Goal: Navigation & Orientation: Understand site structure

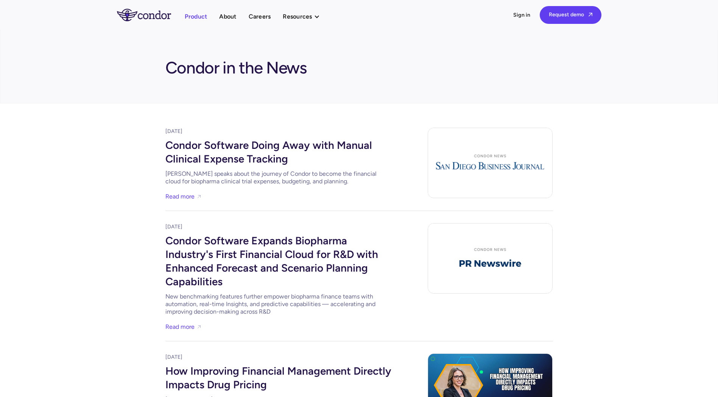
click at [204, 13] on link "Product" at bounding box center [196, 16] width 23 height 10
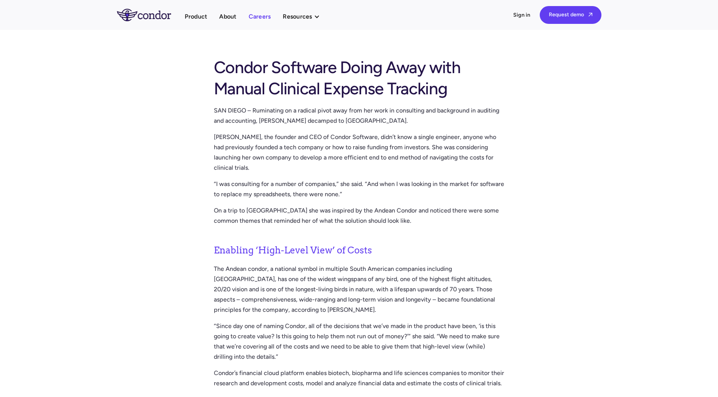
click at [254, 12] on link "Careers" at bounding box center [260, 16] width 22 height 10
drag, startPoint x: 220, startPoint y: 13, endPoint x: 222, endPoint y: 16, distance: 3.9
click at [220, 14] on link "About" at bounding box center [227, 16] width 17 height 10
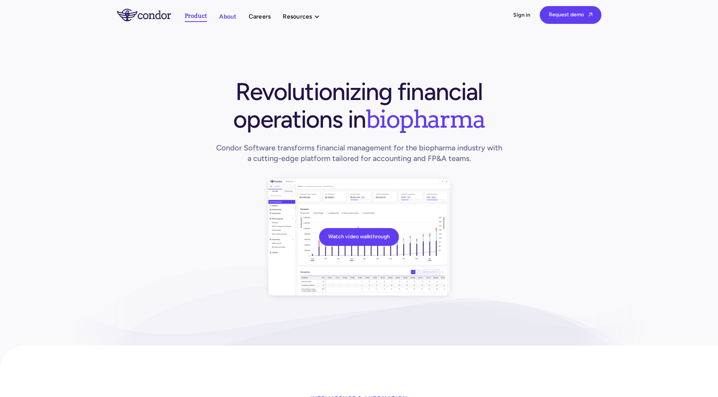
click at [235, 19] on link "About" at bounding box center [227, 16] width 17 height 10
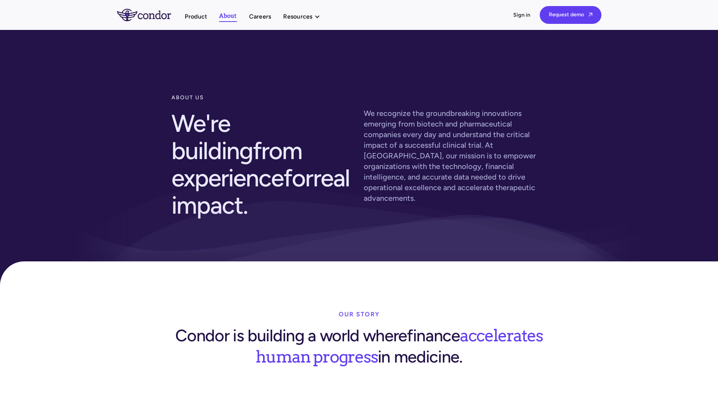
drag, startPoint x: 626, startPoint y: 245, endPoint x: 594, endPoint y: 35, distance: 212.6
click at [262, 12] on link "Careers" at bounding box center [260, 16] width 22 height 10
click at [191, 11] on link "Product" at bounding box center [196, 16] width 23 height 10
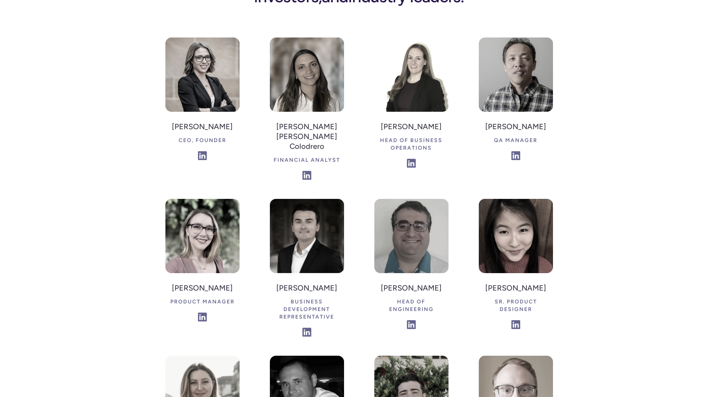
scroll to position [1212, 0]
